Goal: Find specific page/section: Find specific page/section

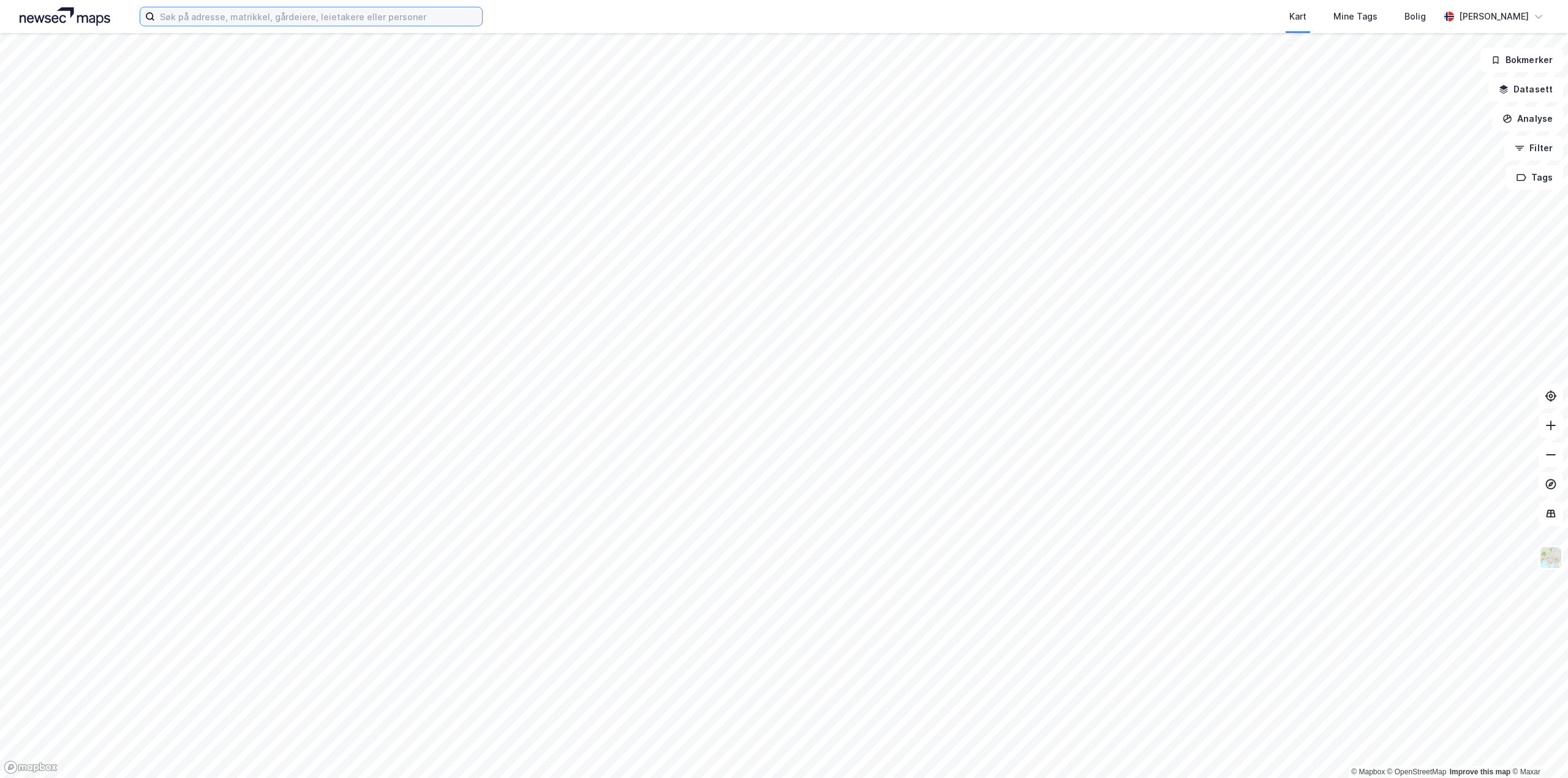
click at [181, 16] on input at bounding box center [318, 16] width 327 height 18
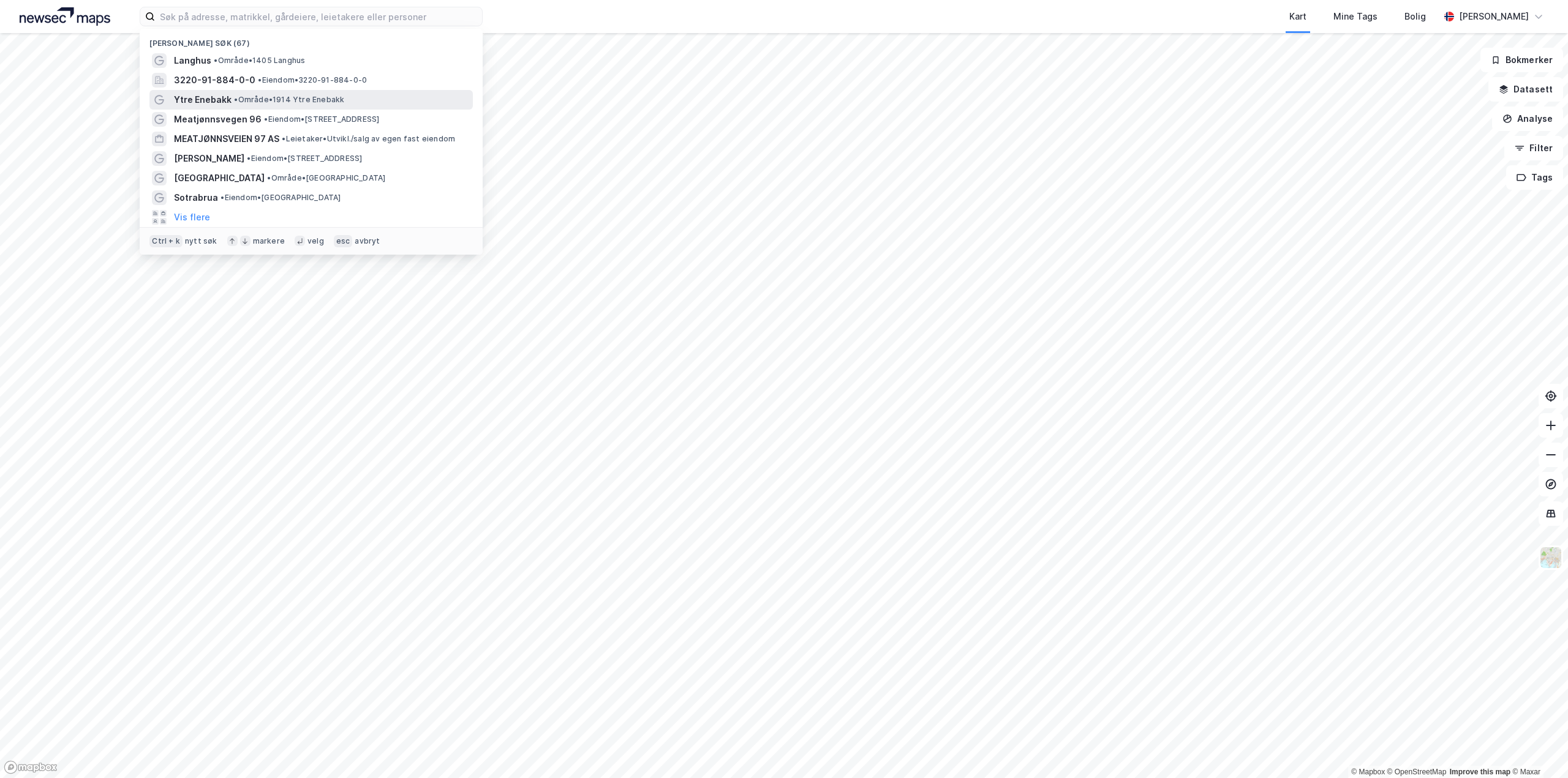
click at [195, 94] on span "Ytre Enebakk" at bounding box center [202, 100] width 58 height 15
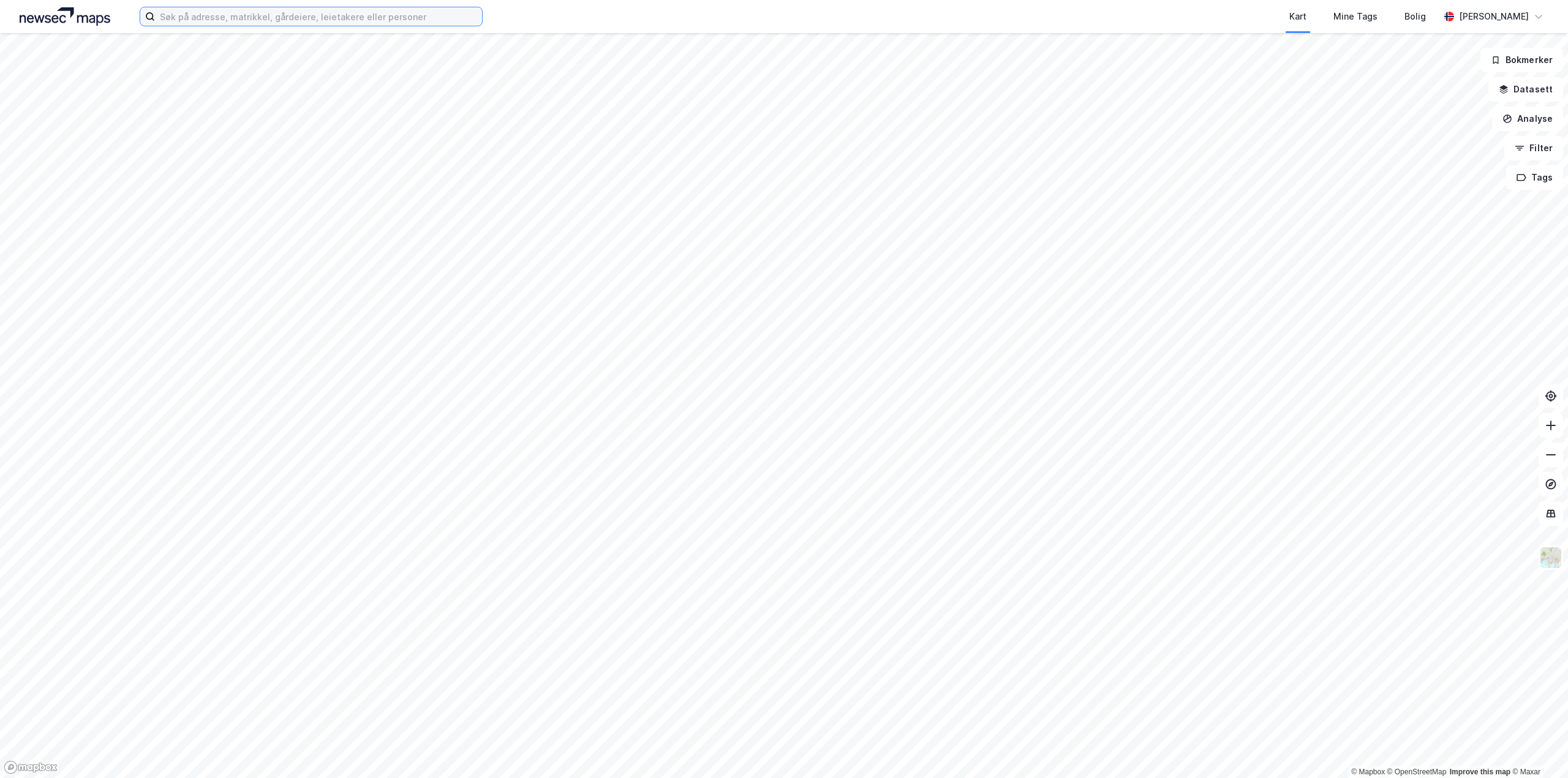
click at [217, 12] on input at bounding box center [318, 16] width 327 height 18
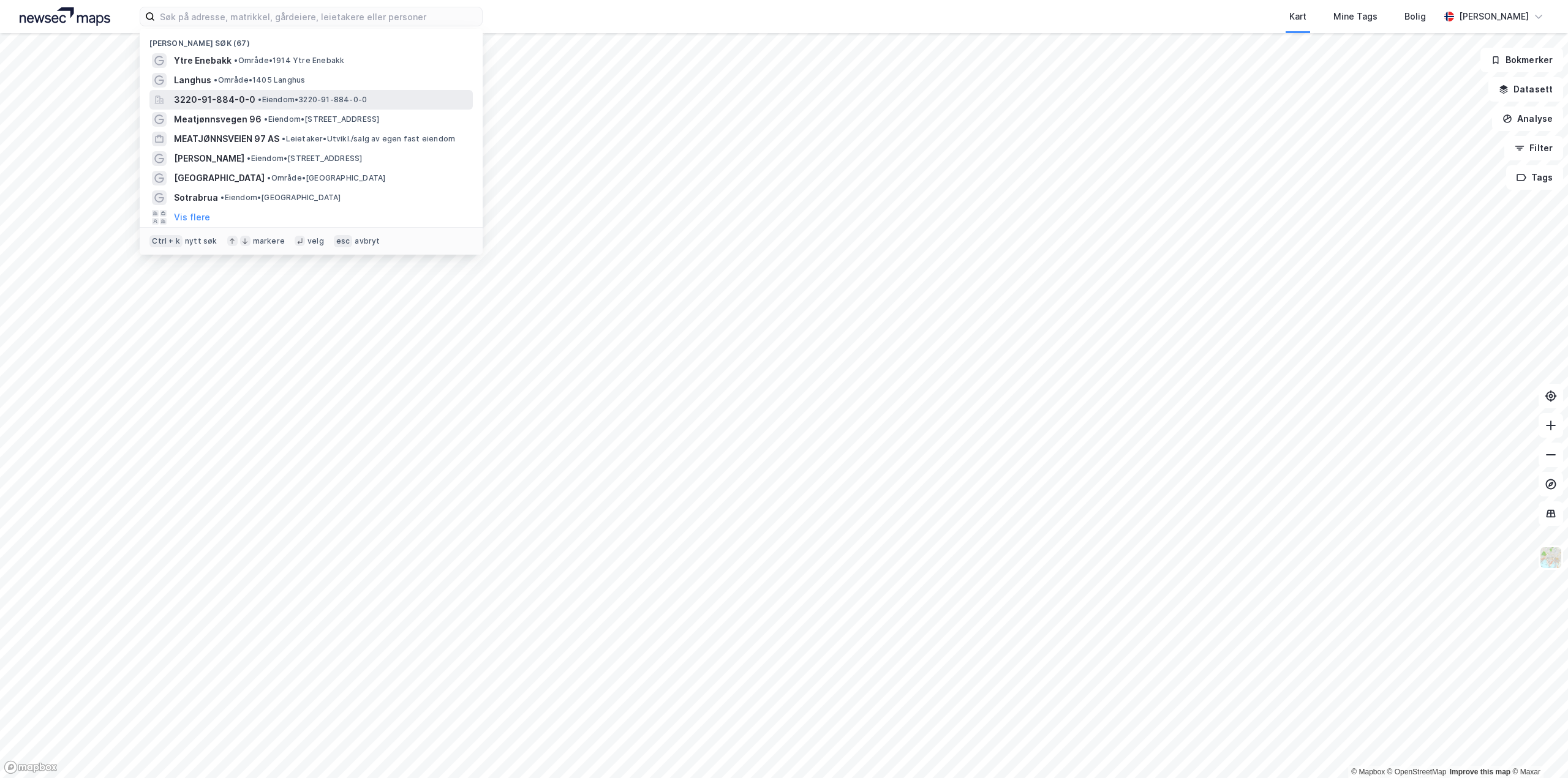
click at [222, 100] on span "3220-91-884-0-0" at bounding box center [214, 100] width 81 height 15
